Goal: Obtain resource: Download file/media

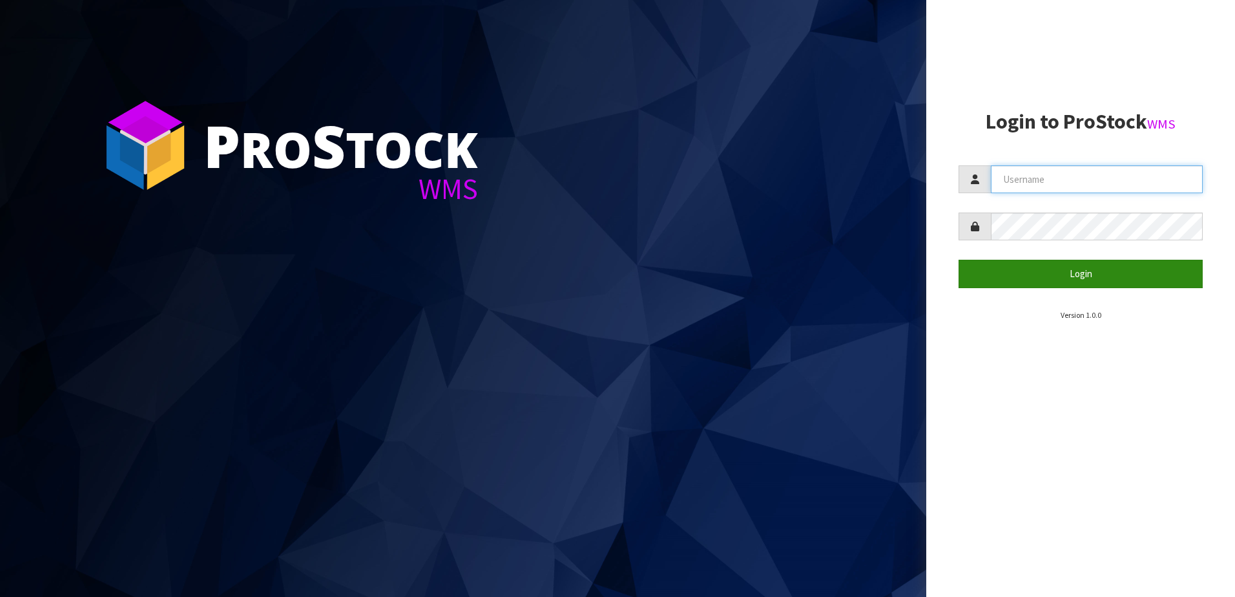
type input "NEROTAPWARE"
click at [1121, 270] on button "Login" at bounding box center [1081, 274] width 244 height 28
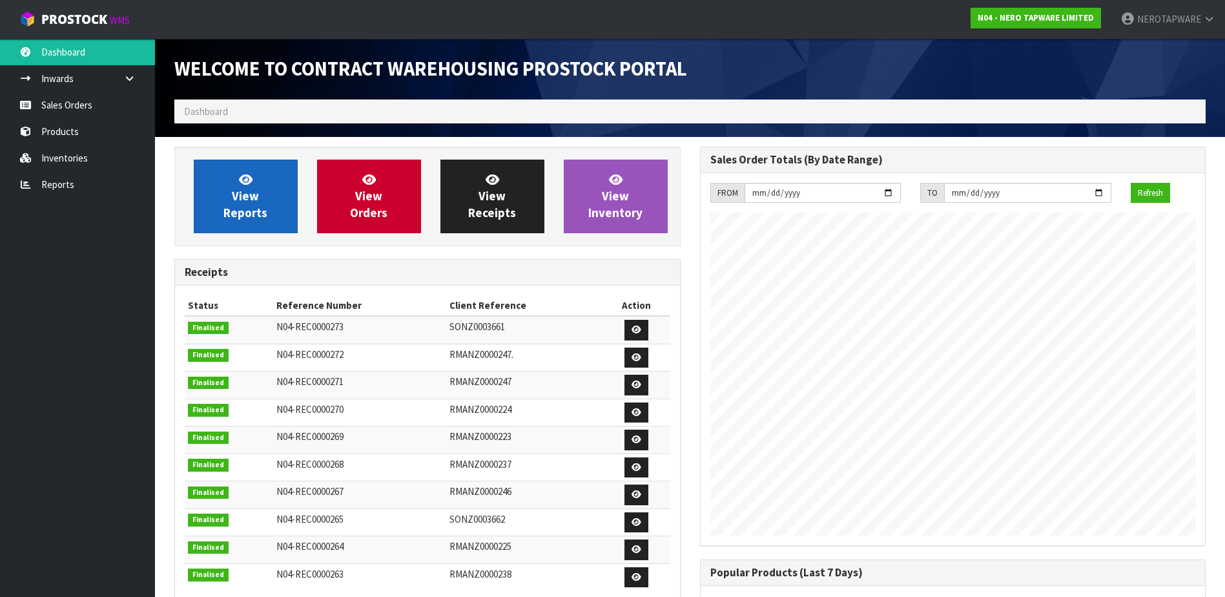
scroll to position [716, 525]
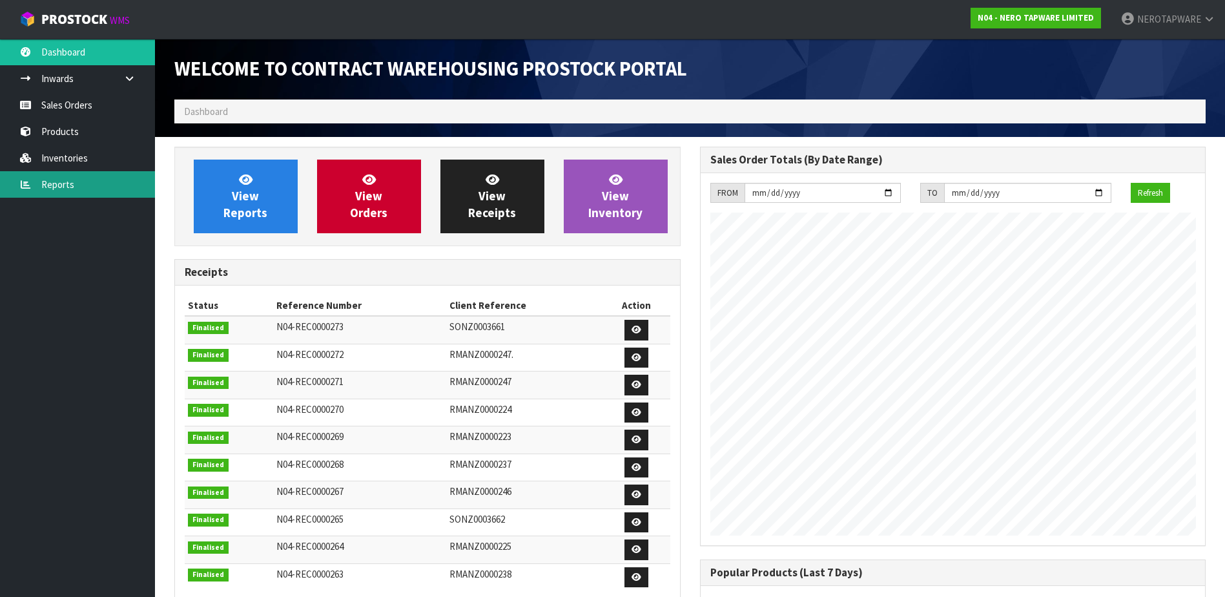
click at [53, 187] on link "Reports" at bounding box center [77, 184] width 155 height 26
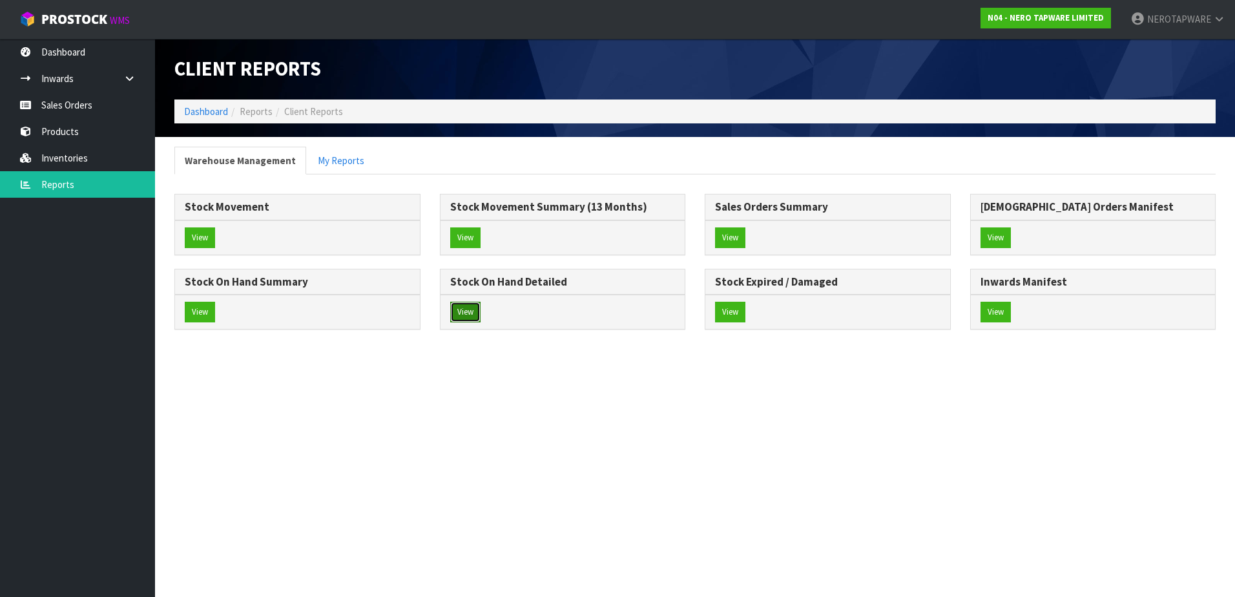
click at [463, 311] on button "View" at bounding box center [465, 312] width 30 height 21
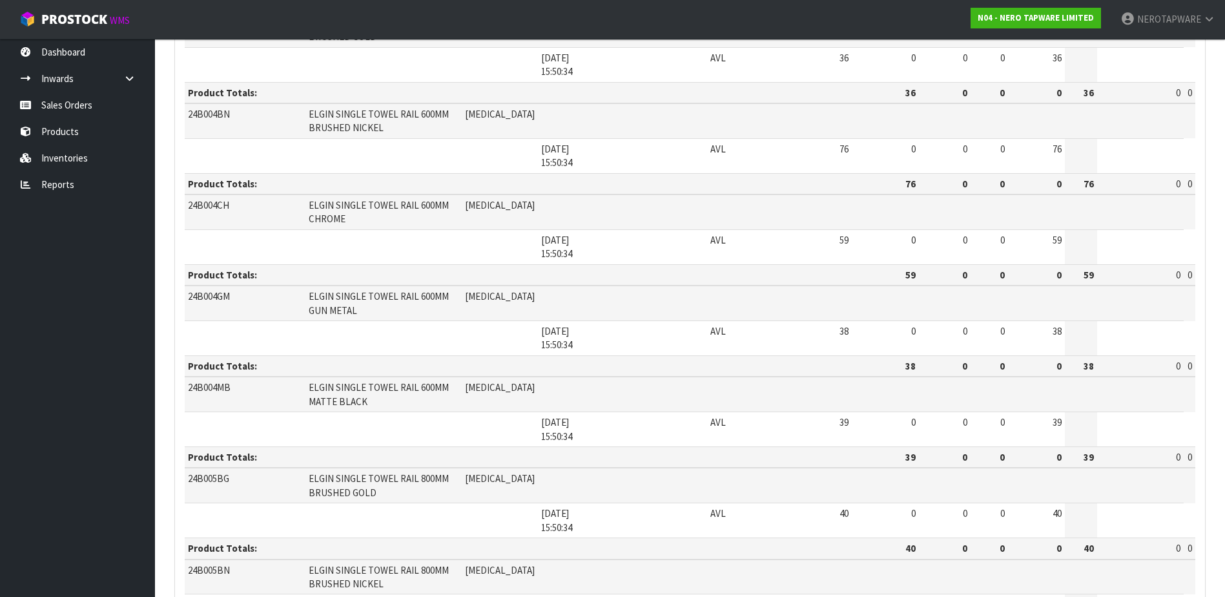
scroll to position [1951, 0]
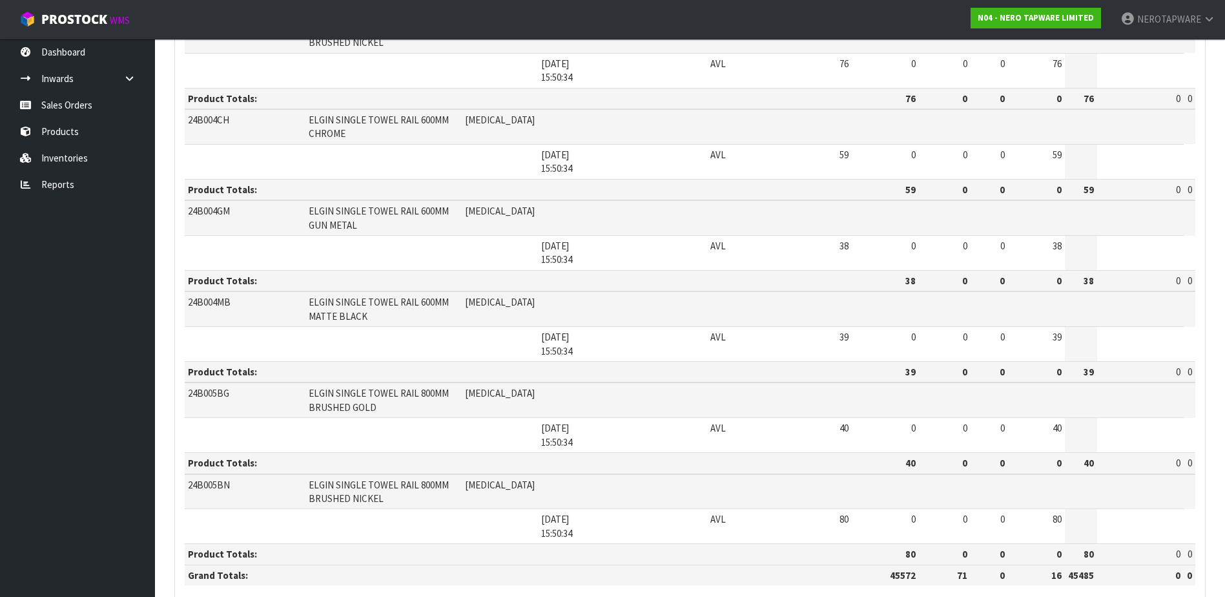
click at [61, 191] on link "Reports" at bounding box center [77, 184] width 155 height 26
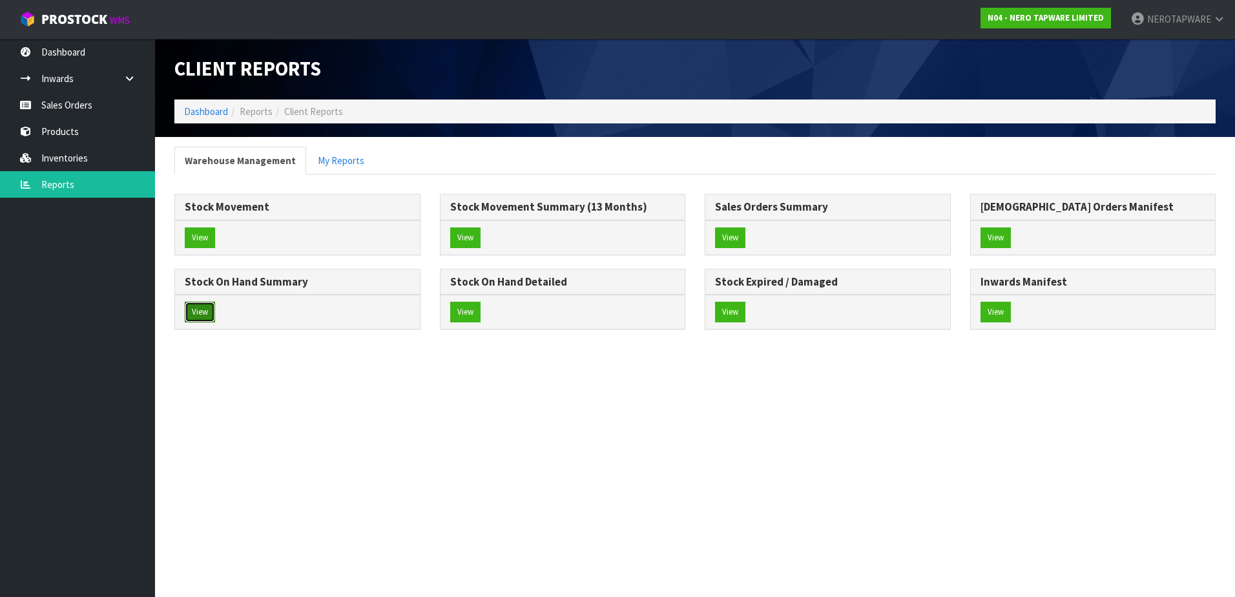
click at [192, 309] on button "View" at bounding box center [200, 312] width 30 height 21
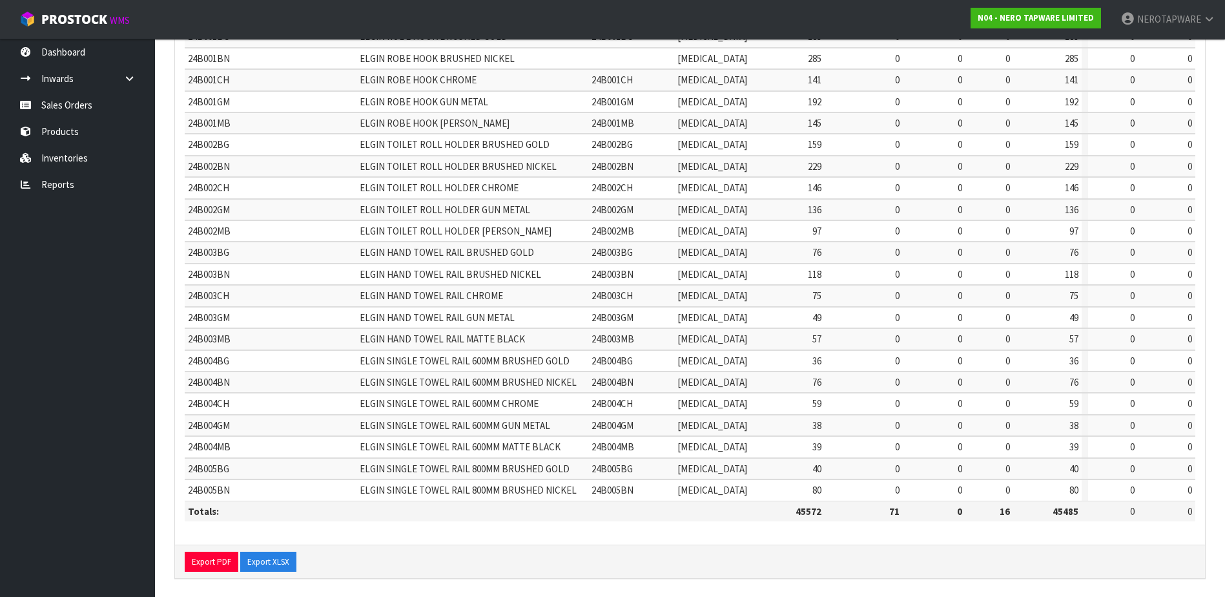
scroll to position [299, 0]
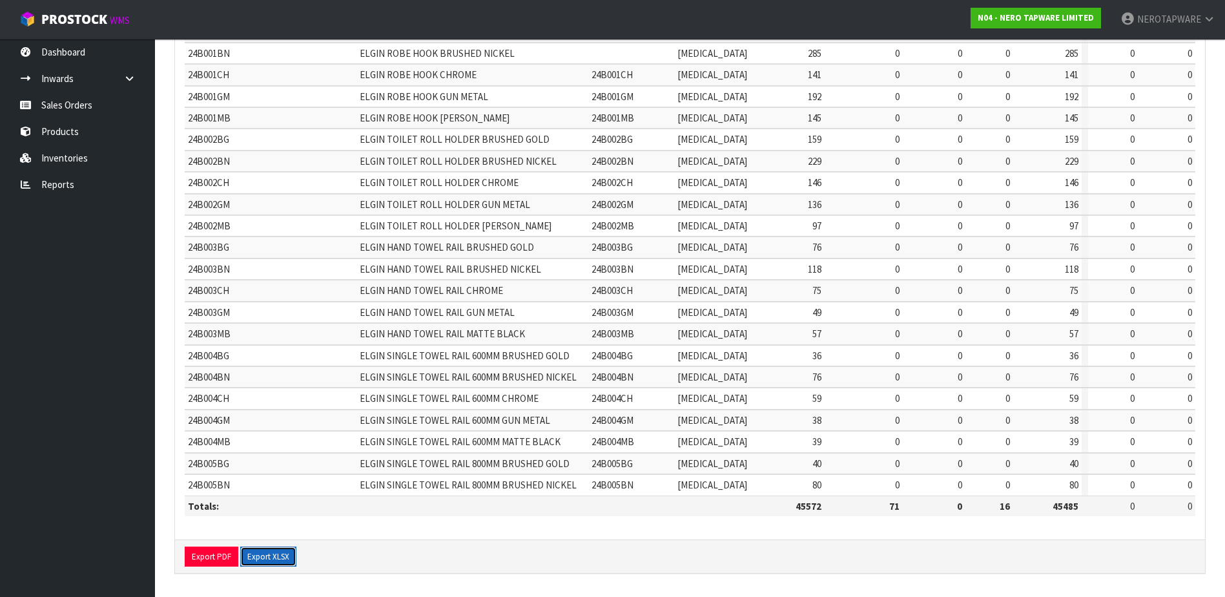
click at [275, 556] on button "Export XLSX" at bounding box center [268, 556] width 56 height 21
